Goal: Task Accomplishment & Management: Manage account settings

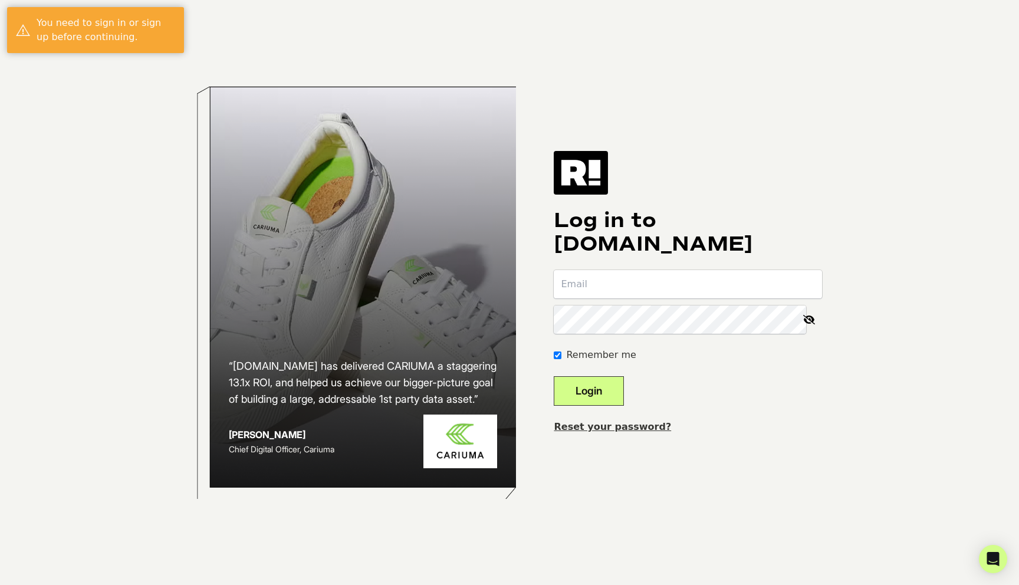
type input "[PERSON_NAME][EMAIL_ADDRESS][DOMAIN_NAME]"
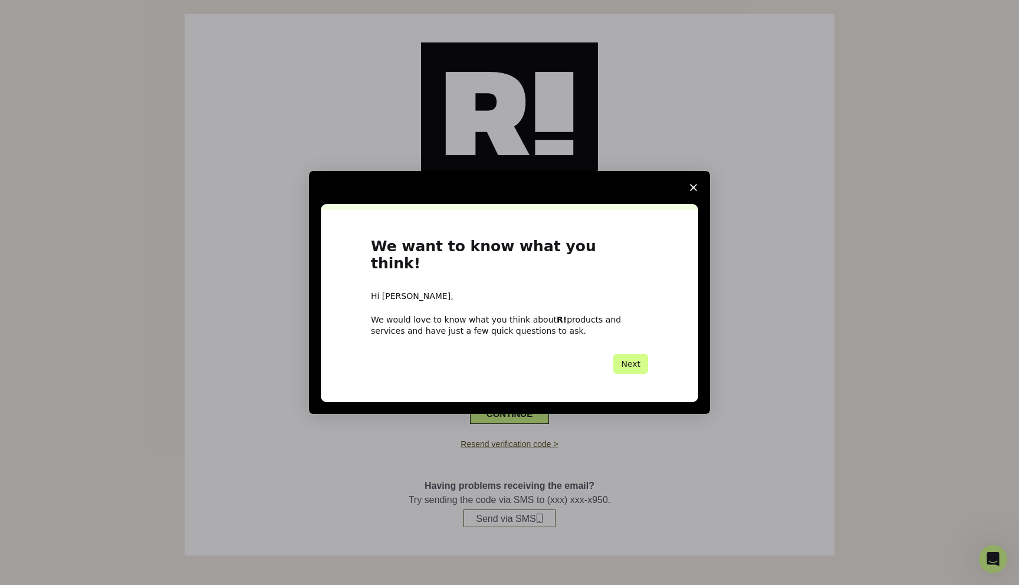
click at [694, 191] on span "Close survey" at bounding box center [693, 187] width 33 height 33
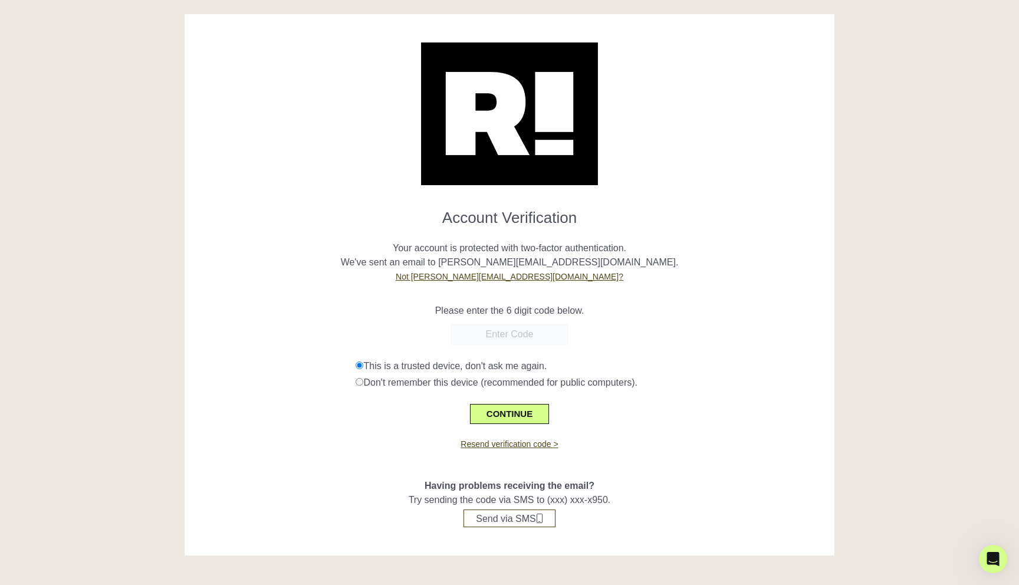
click at [522, 339] on input "text" at bounding box center [510, 334] width 118 height 21
paste input "263764"
type input "263764"
click at [606, 313] on p "Please enter the 6 digit code below." at bounding box center [510, 311] width 632 height 14
click at [497, 408] on button "CONTINUE" at bounding box center [509, 414] width 79 height 20
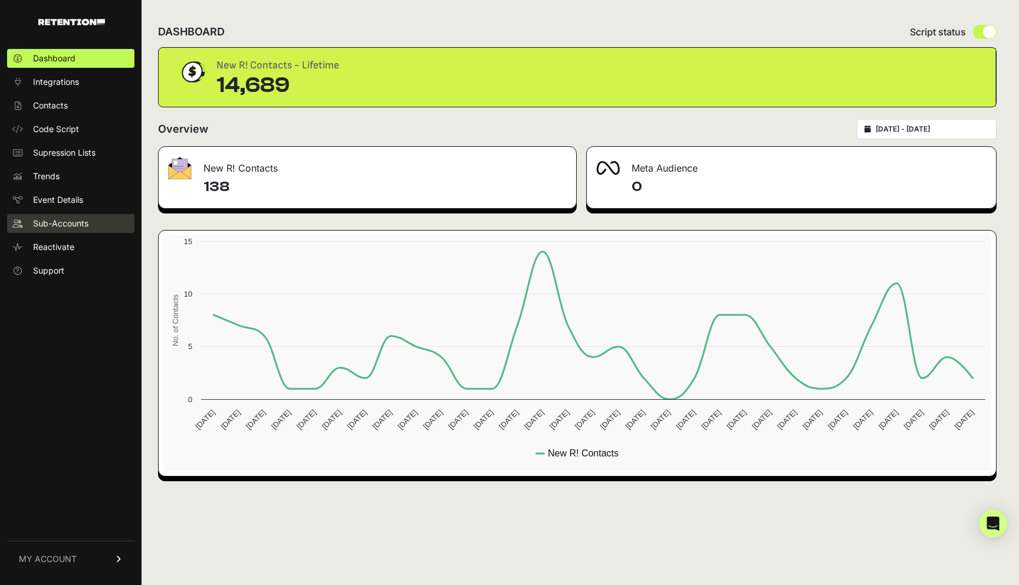
click at [51, 219] on span "Sub-Accounts" at bounding box center [60, 224] width 55 height 12
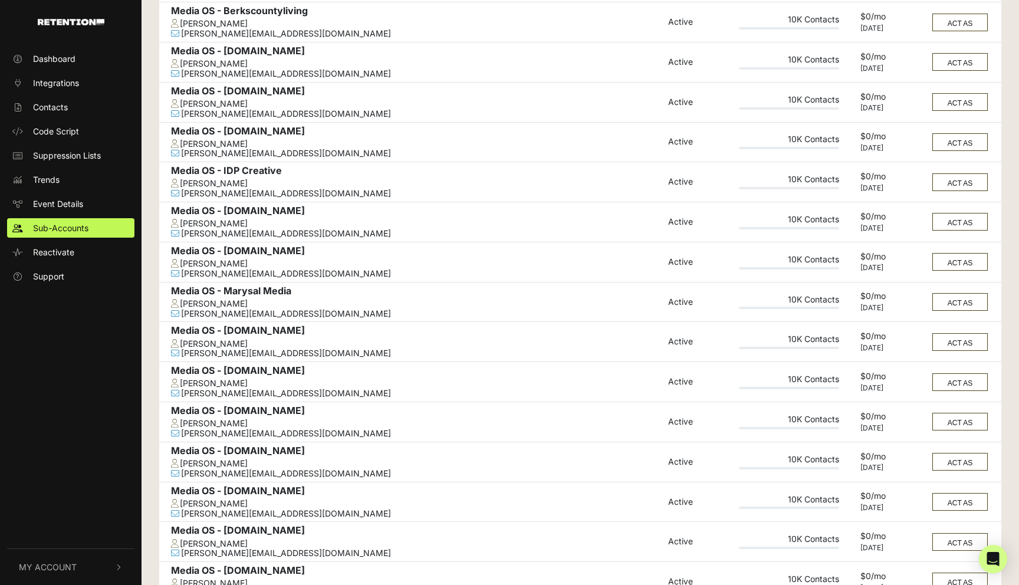
scroll to position [285, 0]
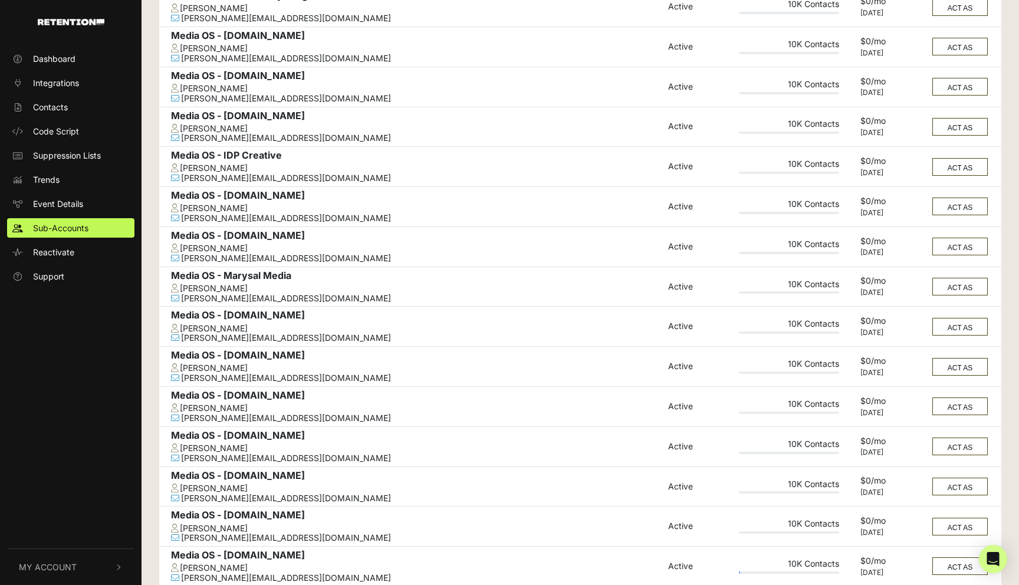
click at [250, 276] on div "Media OS - Marysal Media" at bounding box center [416, 277] width 491 height 14
click at [966, 286] on button "ACT AS" at bounding box center [960, 287] width 55 height 18
